Goal: Navigation & Orientation: Find specific page/section

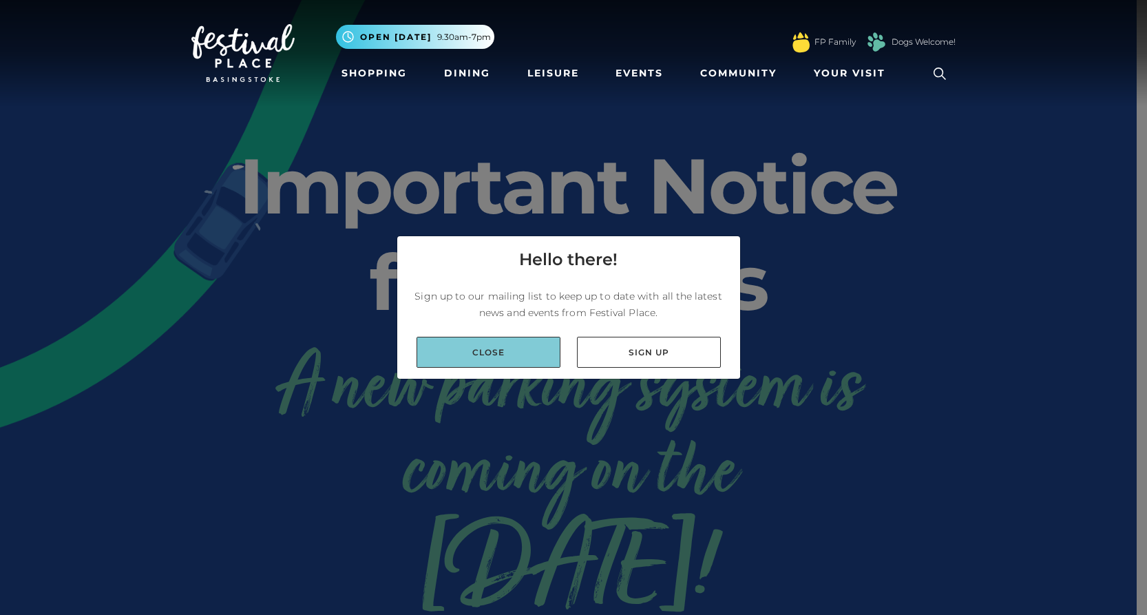
click at [490, 357] on link "Close" at bounding box center [489, 352] width 144 height 31
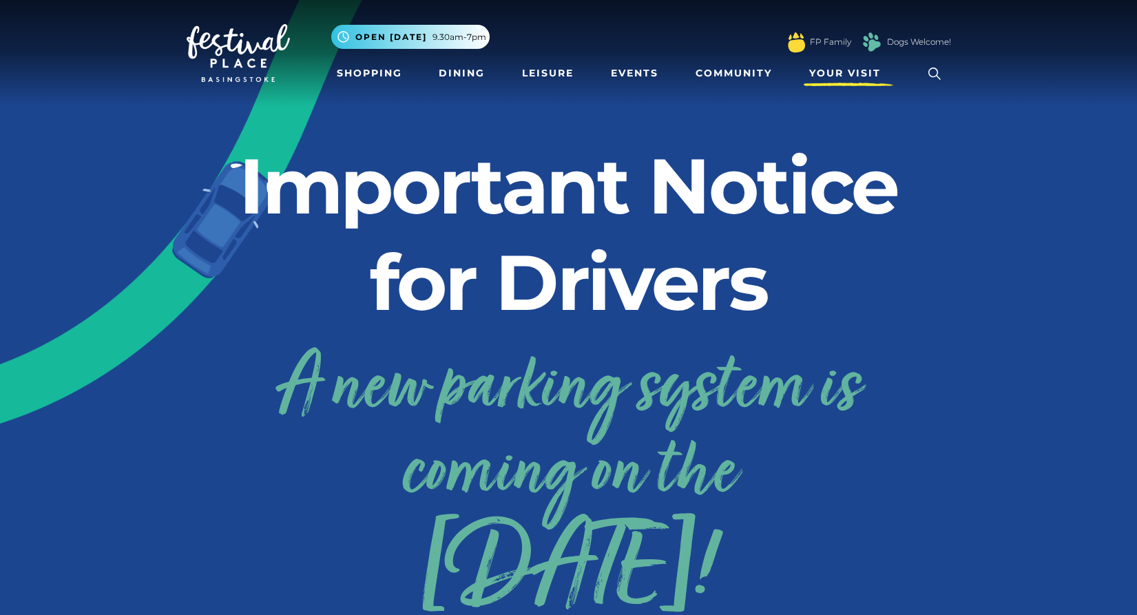
click at [837, 73] on span "Your Visit" at bounding box center [845, 73] width 72 height 14
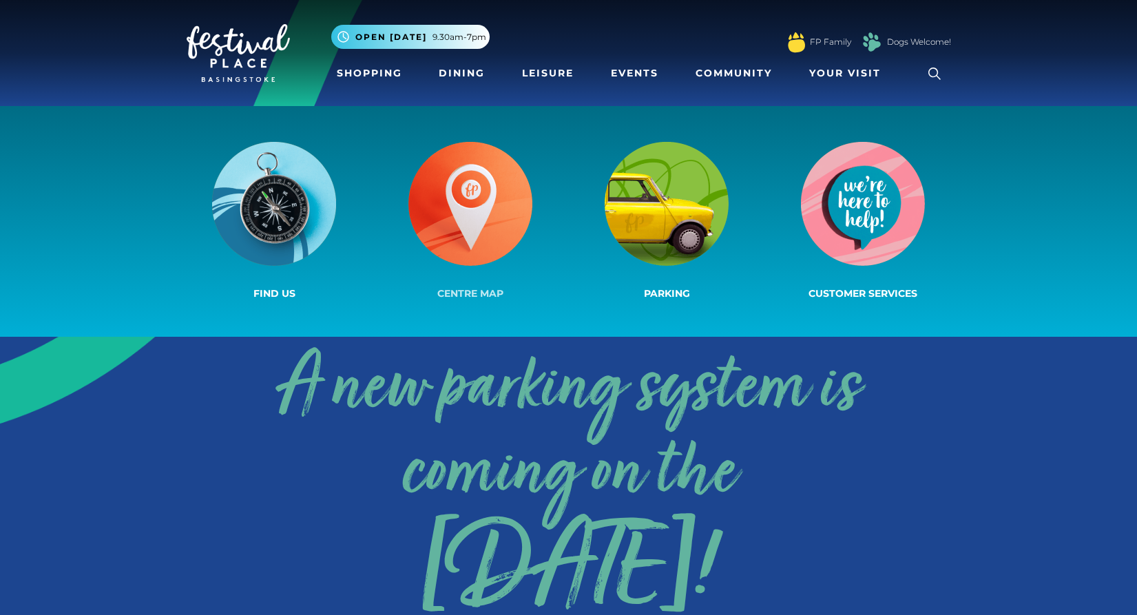
click at [449, 220] on img at bounding box center [470, 204] width 124 height 124
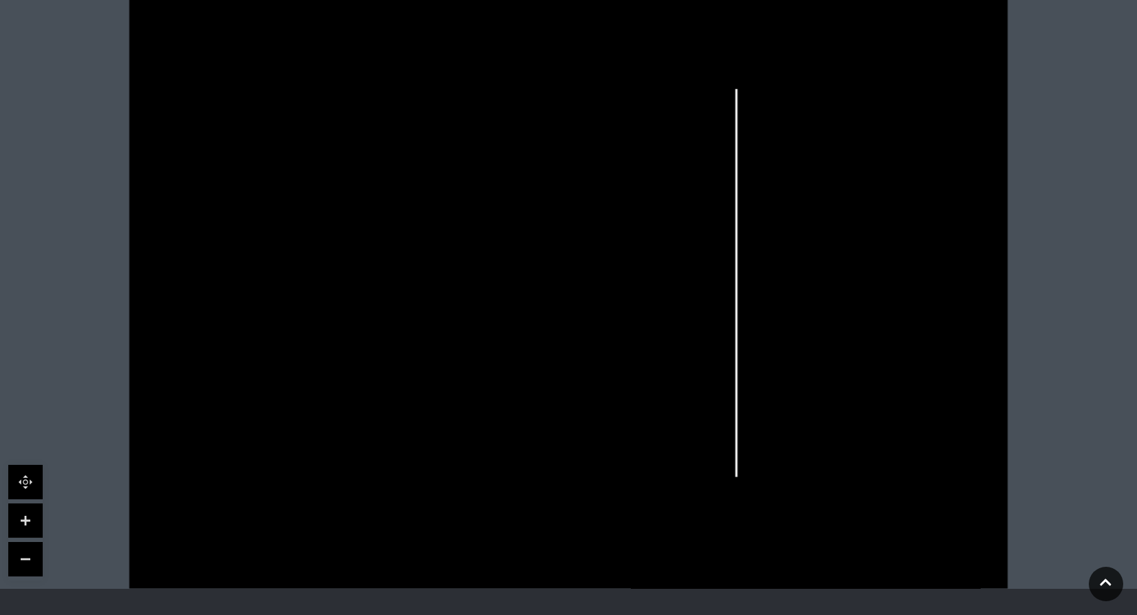
scroll to position [374, 0]
click at [39, 512] on link at bounding box center [25, 522] width 34 height 34
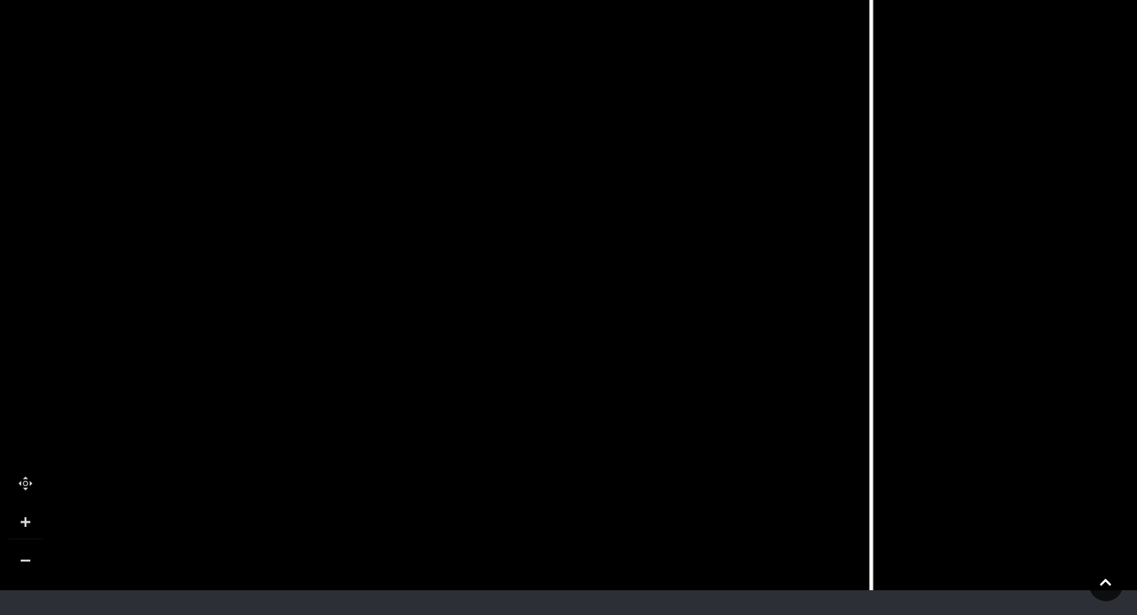
click at [39, 512] on link at bounding box center [25, 522] width 34 height 34
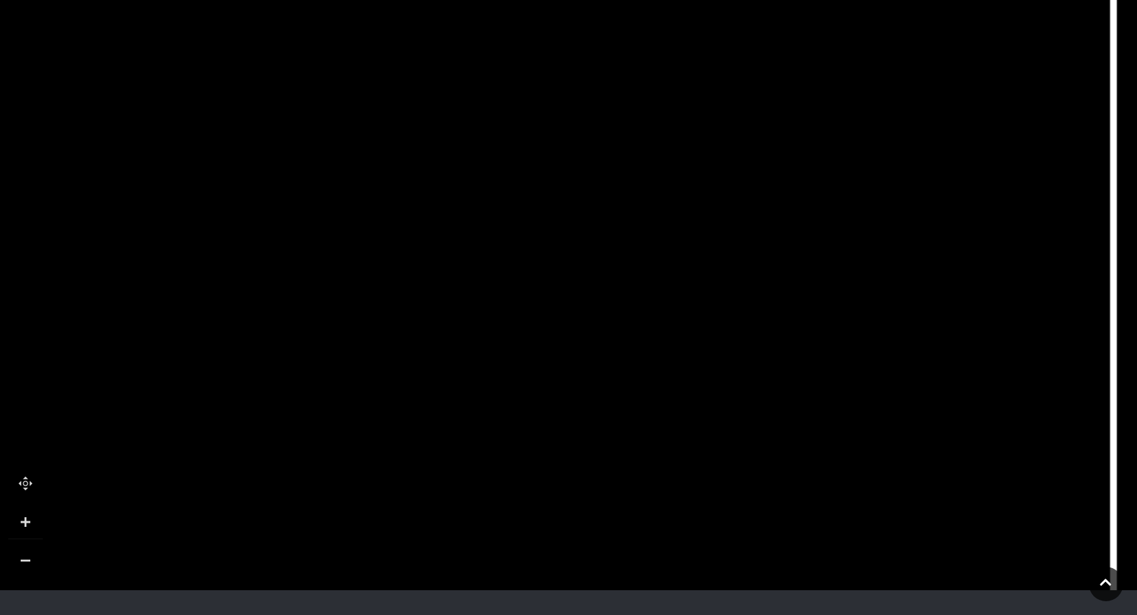
click at [39, 512] on link at bounding box center [25, 522] width 34 height 34
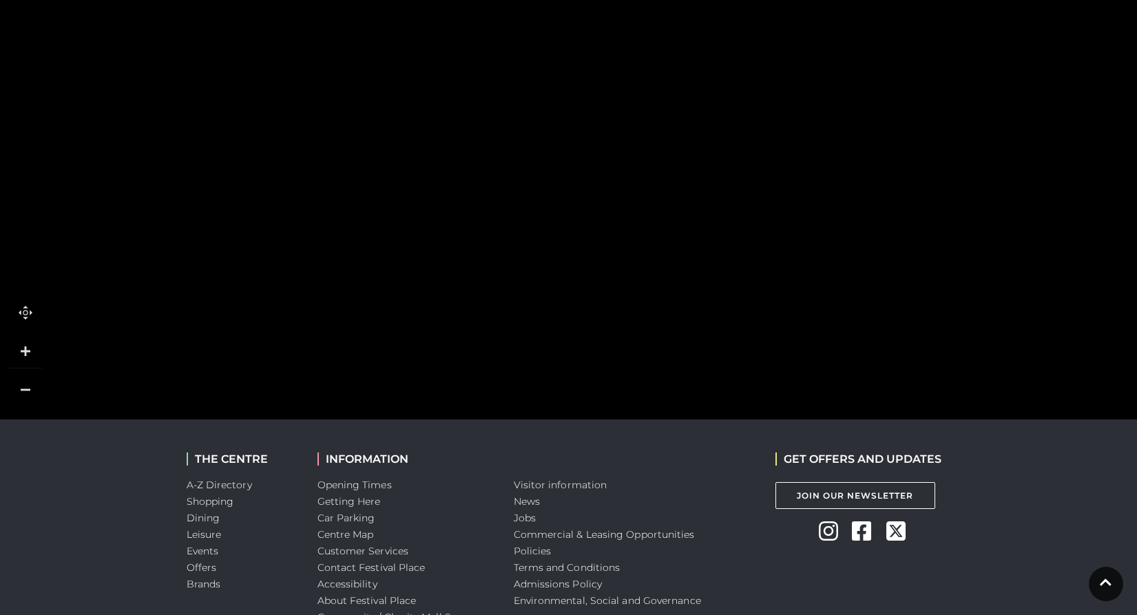
scroll to position [551, 0]
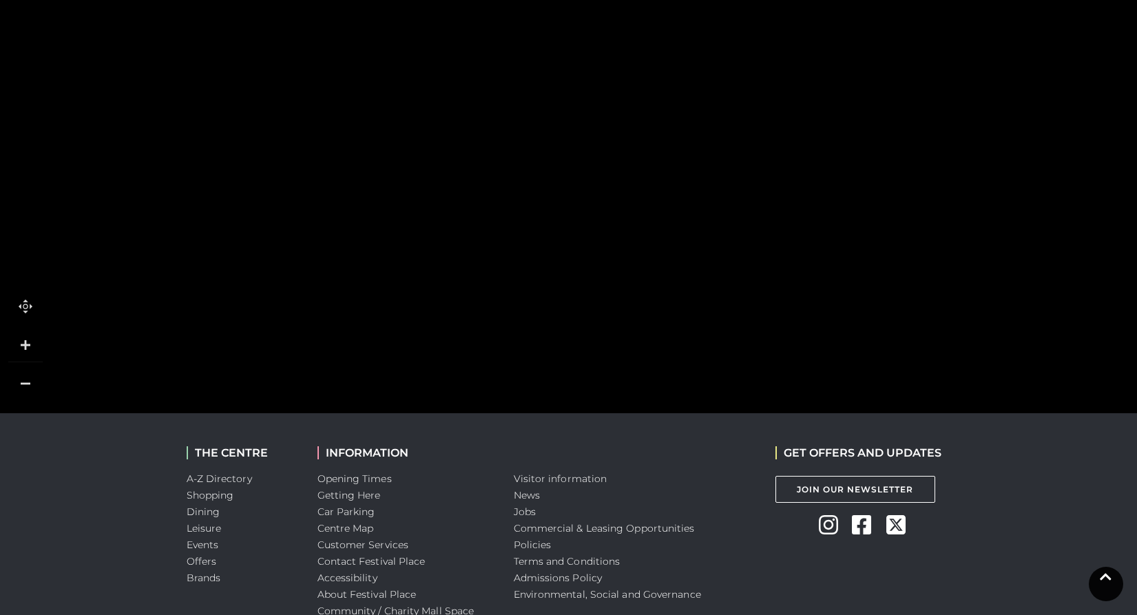
click at [1104, 580] on icon at bounding box center [1106, 576] width 12 height 13
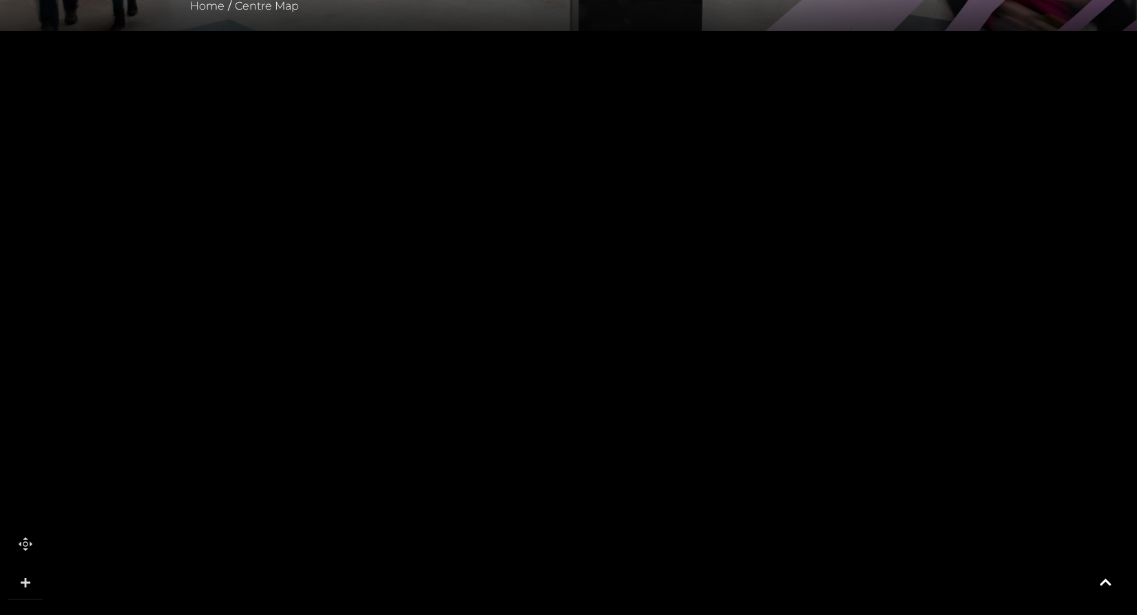
scroll to position [344, 0]
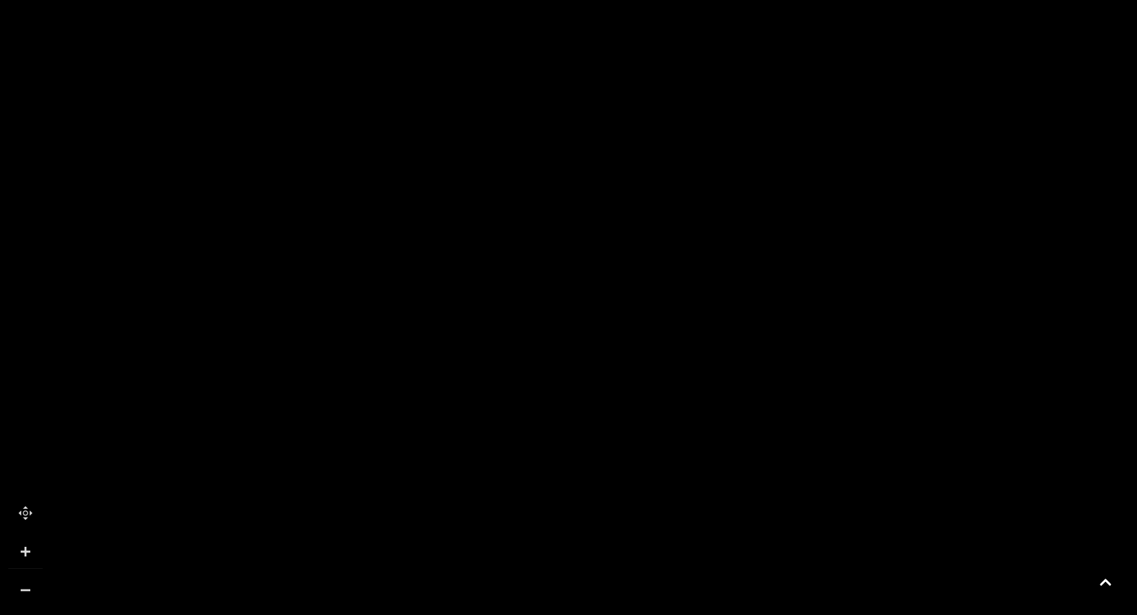
click at [19, 588] on link at bounding box center [25, 590] width 34 height 34
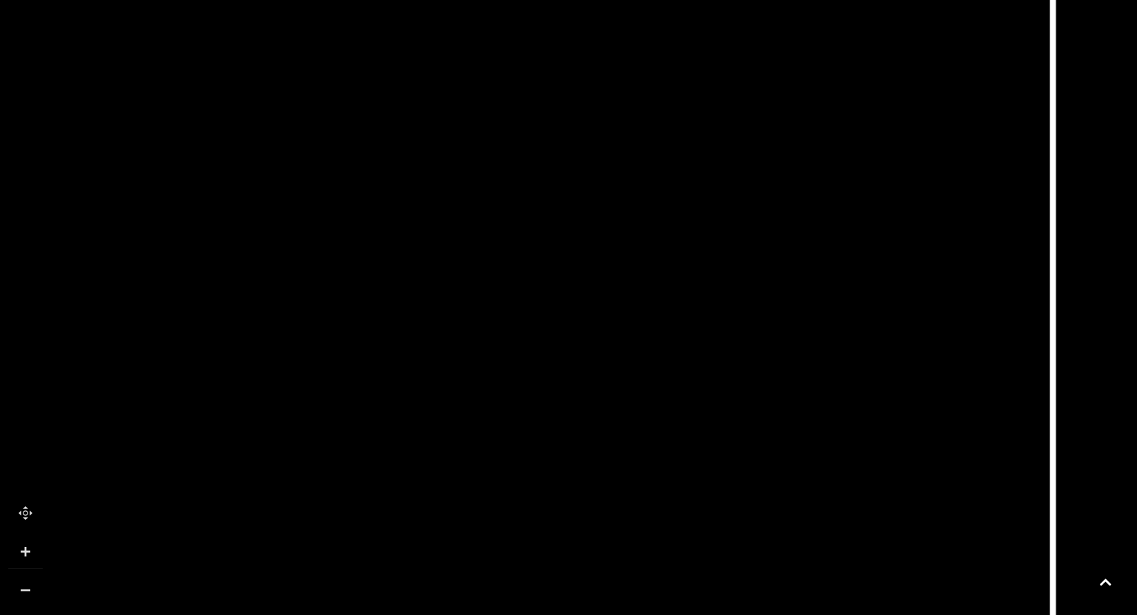
click at [19, 588] on link at bounding box center [25, 590] width 34 height 34
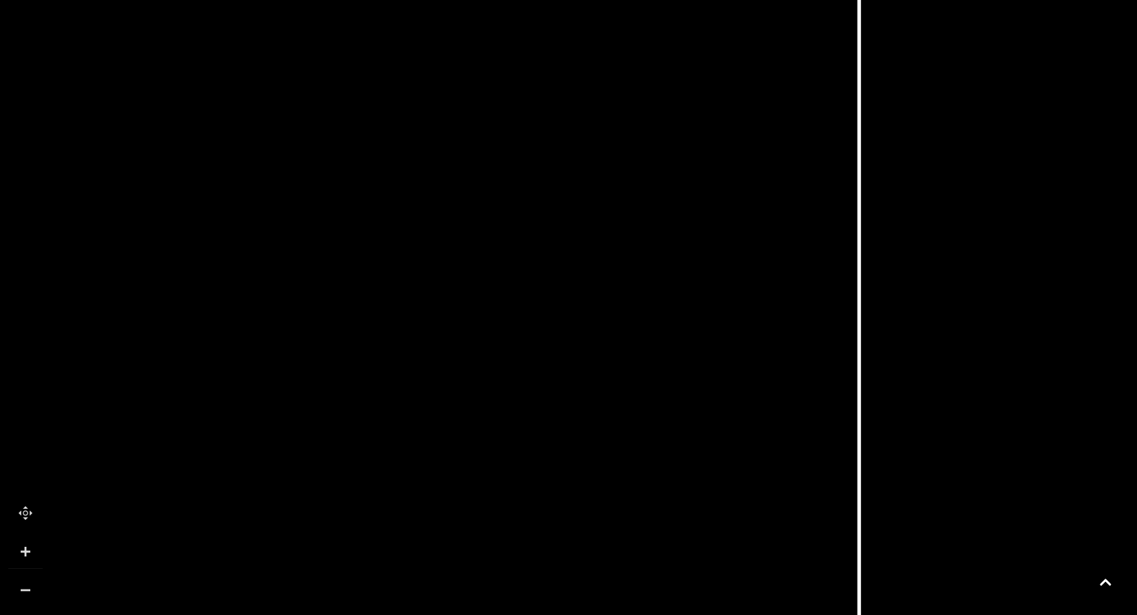
scroll to position [649, 0]
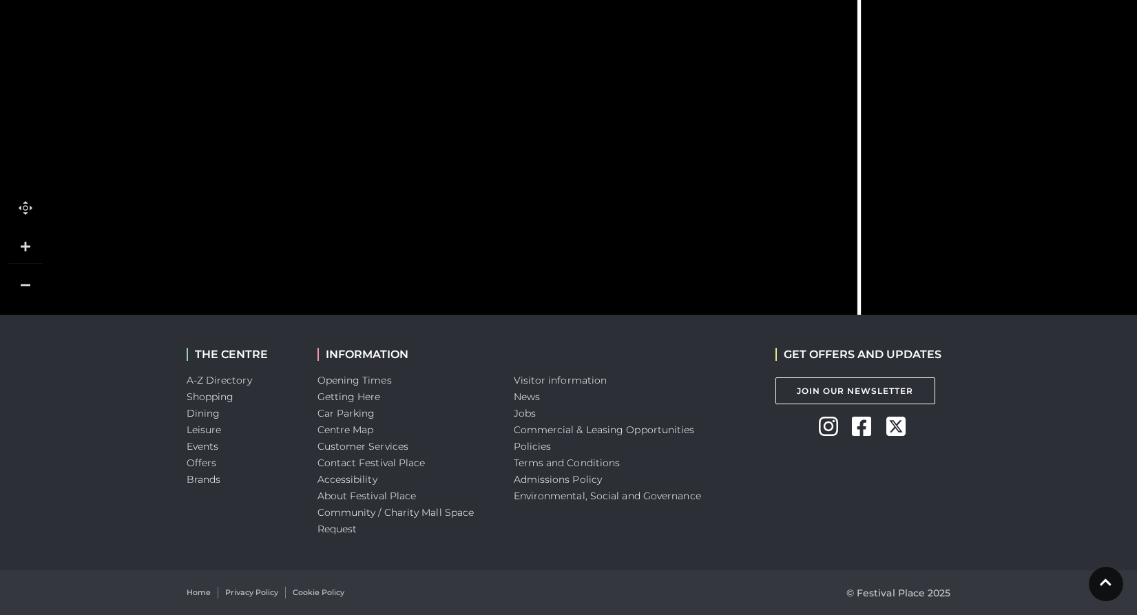
click at [19, 284] on link at bounding box center [25, 285] width 34 height 34
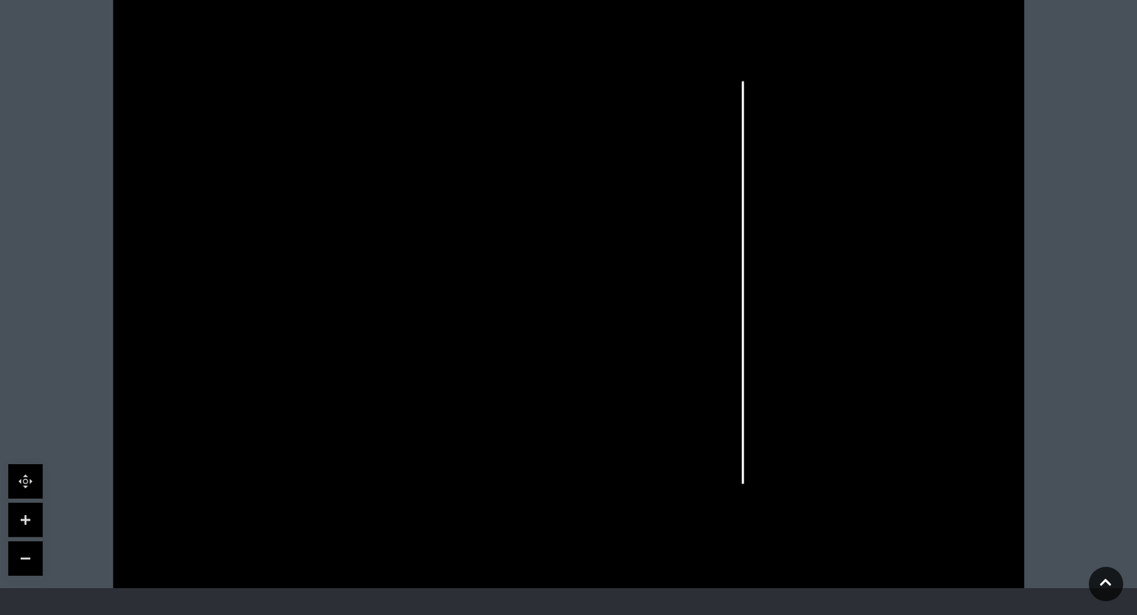
scroll to position [374, 0]
click at [39, 524] on link at bounding box center [25, 522] width 34 height 34
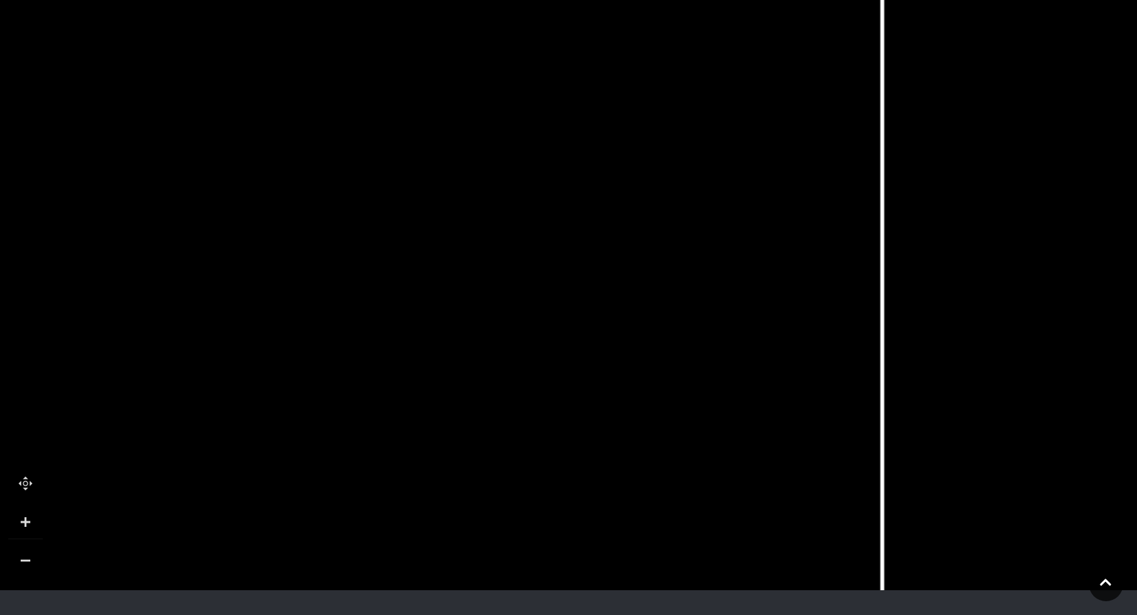
click at [307, 327] on icon at bounding box center [308, 319] width 21 height 21
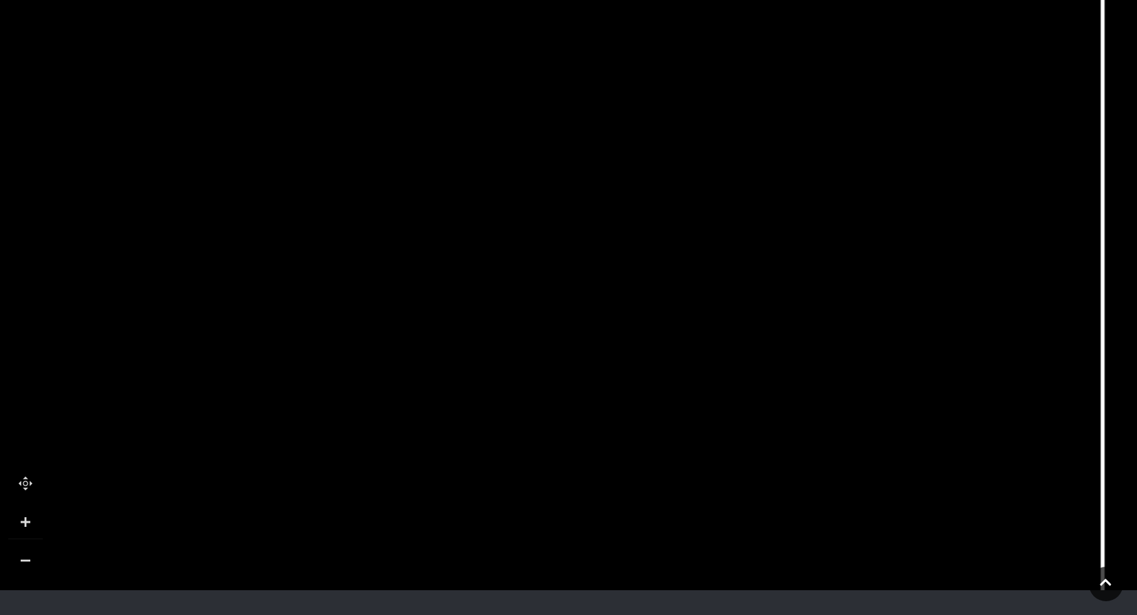
drag, startPoint x: 348, startPoint y: 351, endPoint x: 568, endPoint y: 425, distance: 232.3
click at [568, 425] on icon at bounding box center [789, 354] width 2056 height 1156
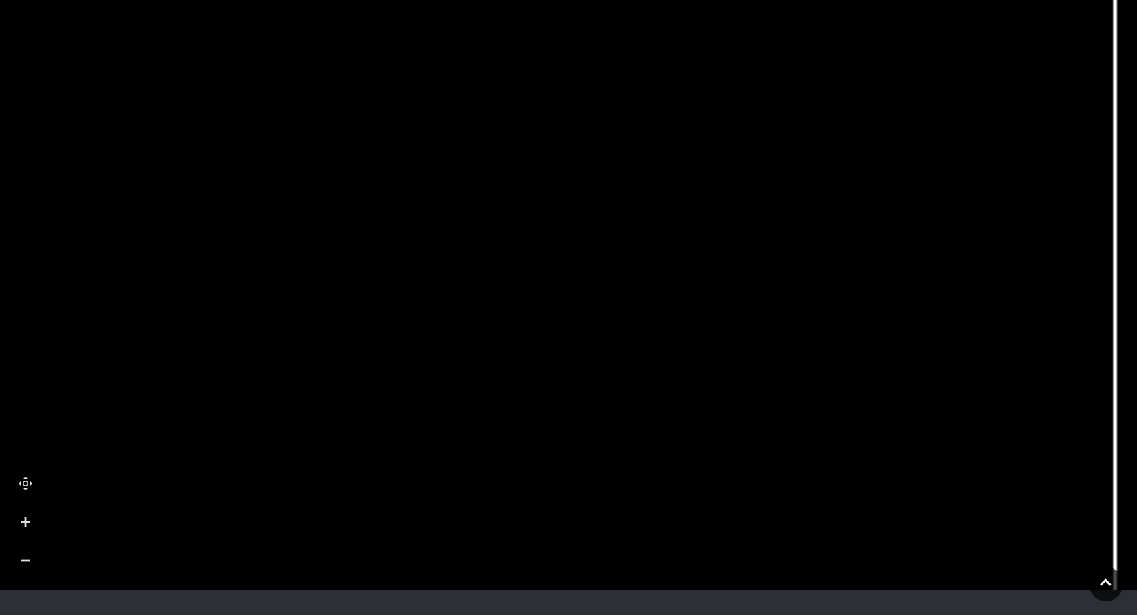
drag, startPoint x: 658, startPoint y: 415, endPoint x: 671, endPoint y: 376, distance: 40.5
click at [671, 376] on polygon at bounding box center [473, 400] width 700 height 810
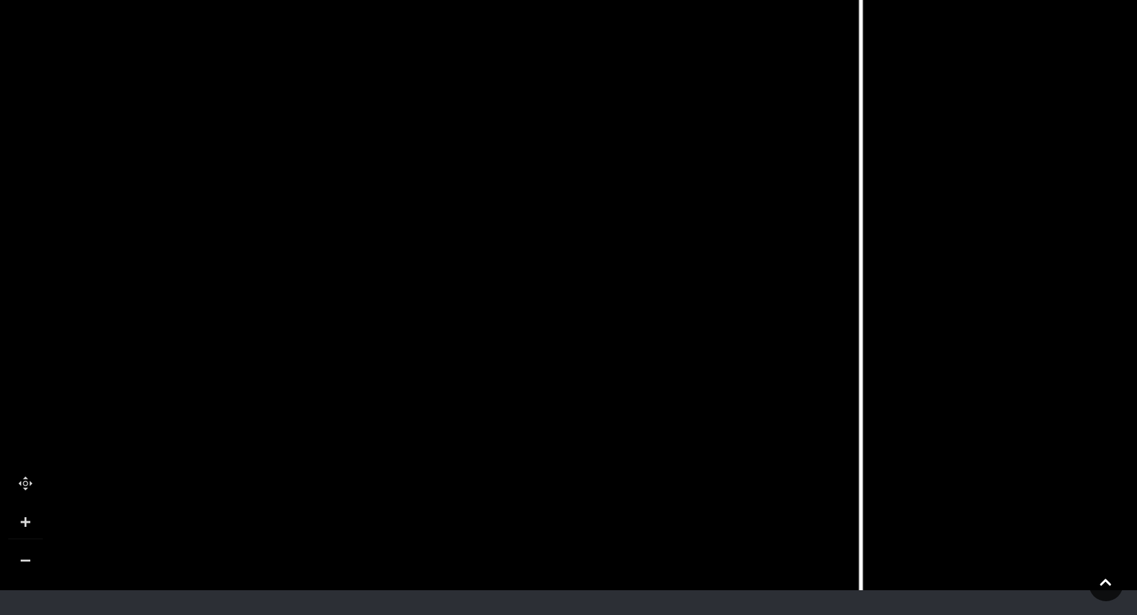
drag, startPoint x: 613, startPoint y: 461, endPoint x: 359, endPoint y: 395, distance: 262.7
click at [359, 395] on icon at bounding box center [547, 248] width 2056 height 1156
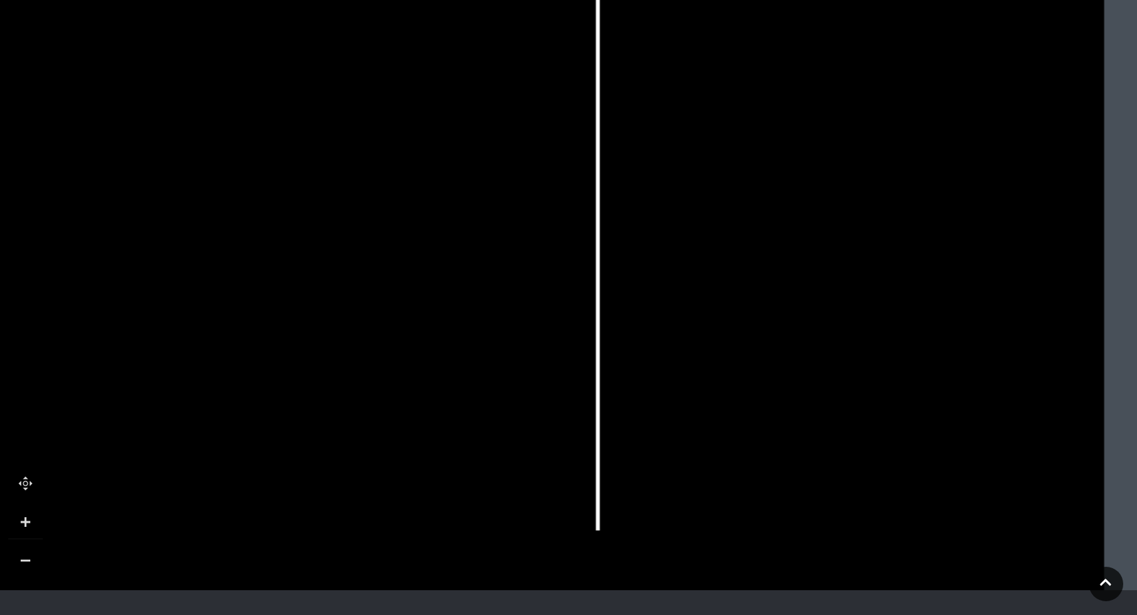
drag, startPoint x: 903, startPoint y: 541, endPoint x: 640, endPoint y: 453, distance: 276.8
click at [640, 453] on icon at bounding box center [284, 160] width 2056 height 1156
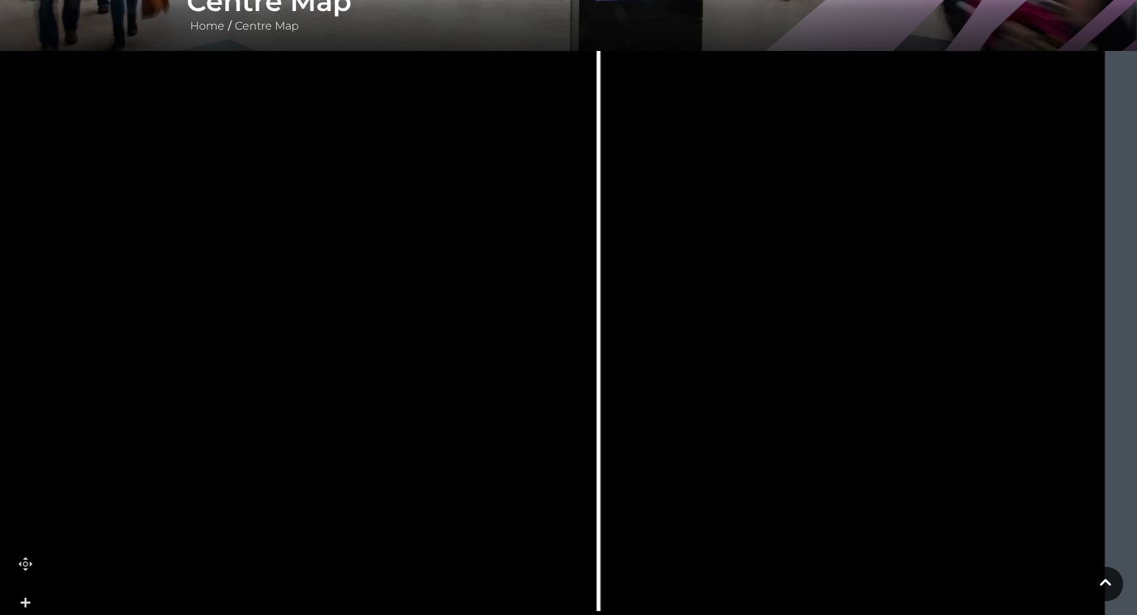
scroll to position [305, 0]
